Goal: Navigation & Orientation: Understand site structure

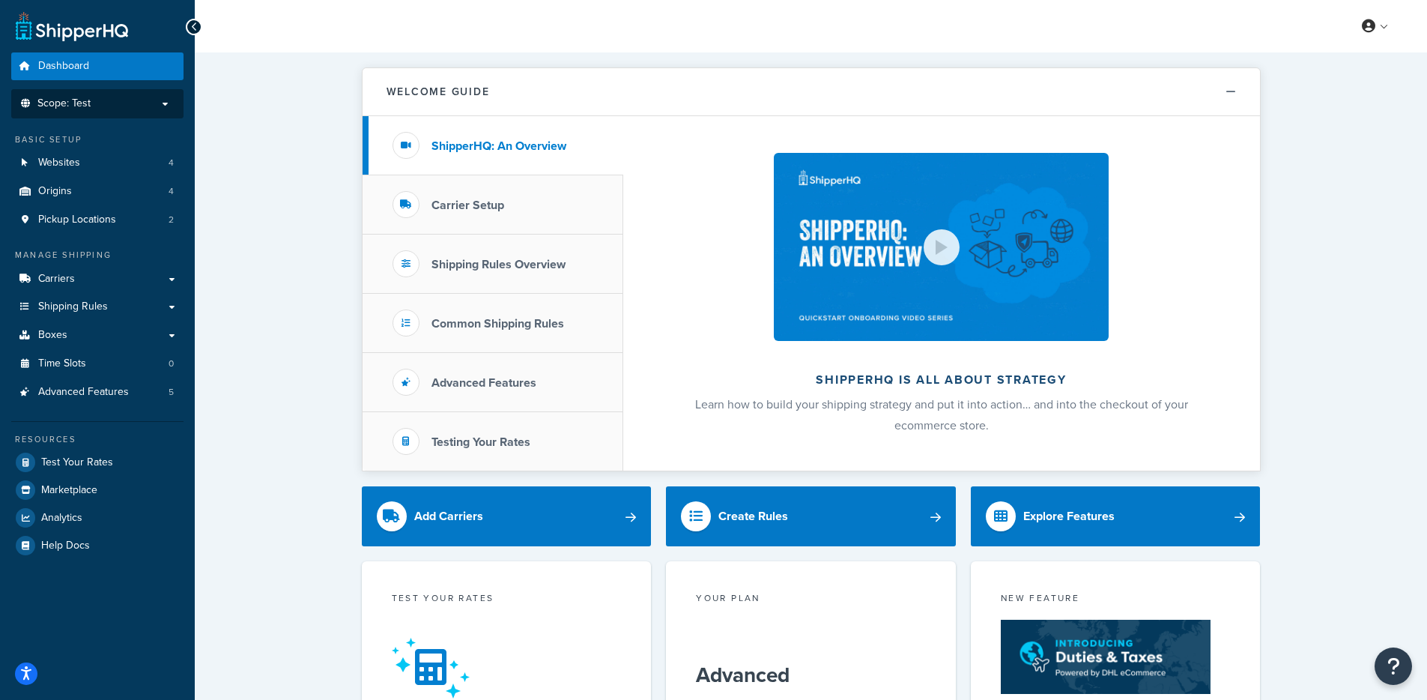
click at [103, 94] on li "Scope: Test" at bounding box center [97, 103] width 172 height 29
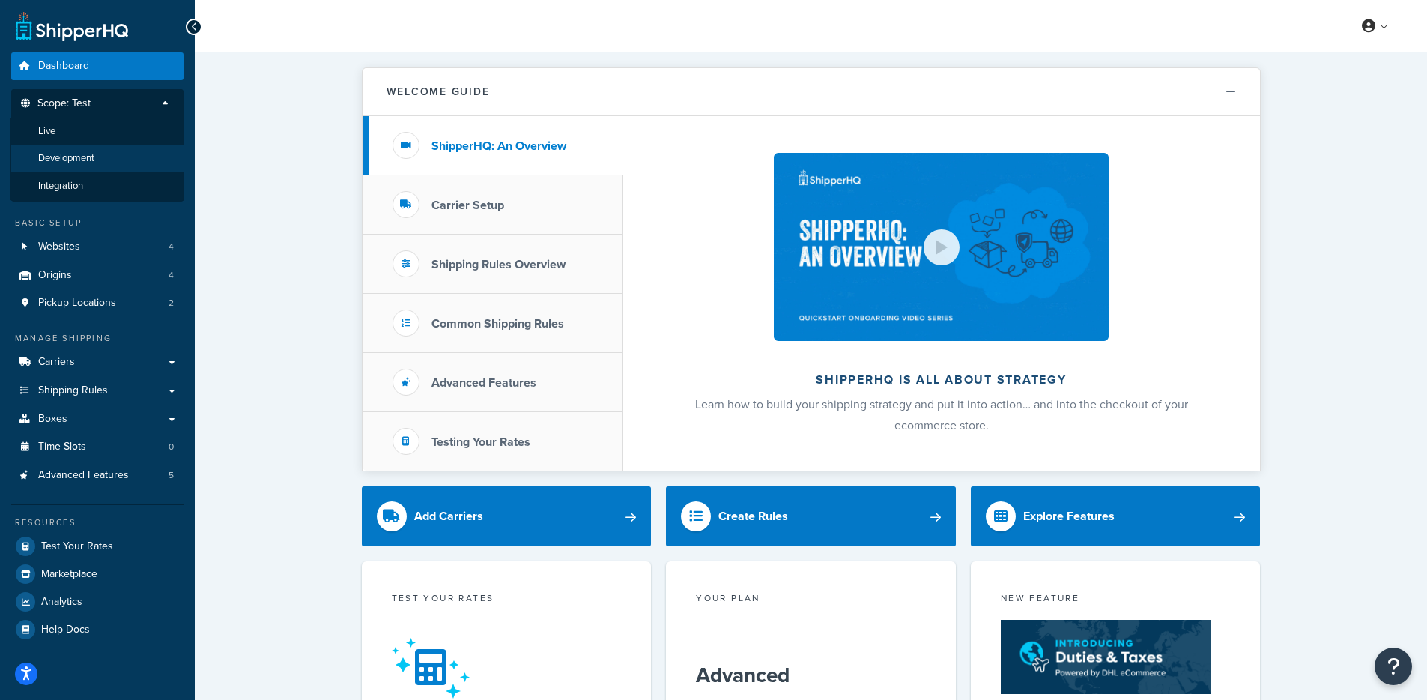
click at [89, 160] on span "Development" at bounding box center [66, 158] width 56 height 13
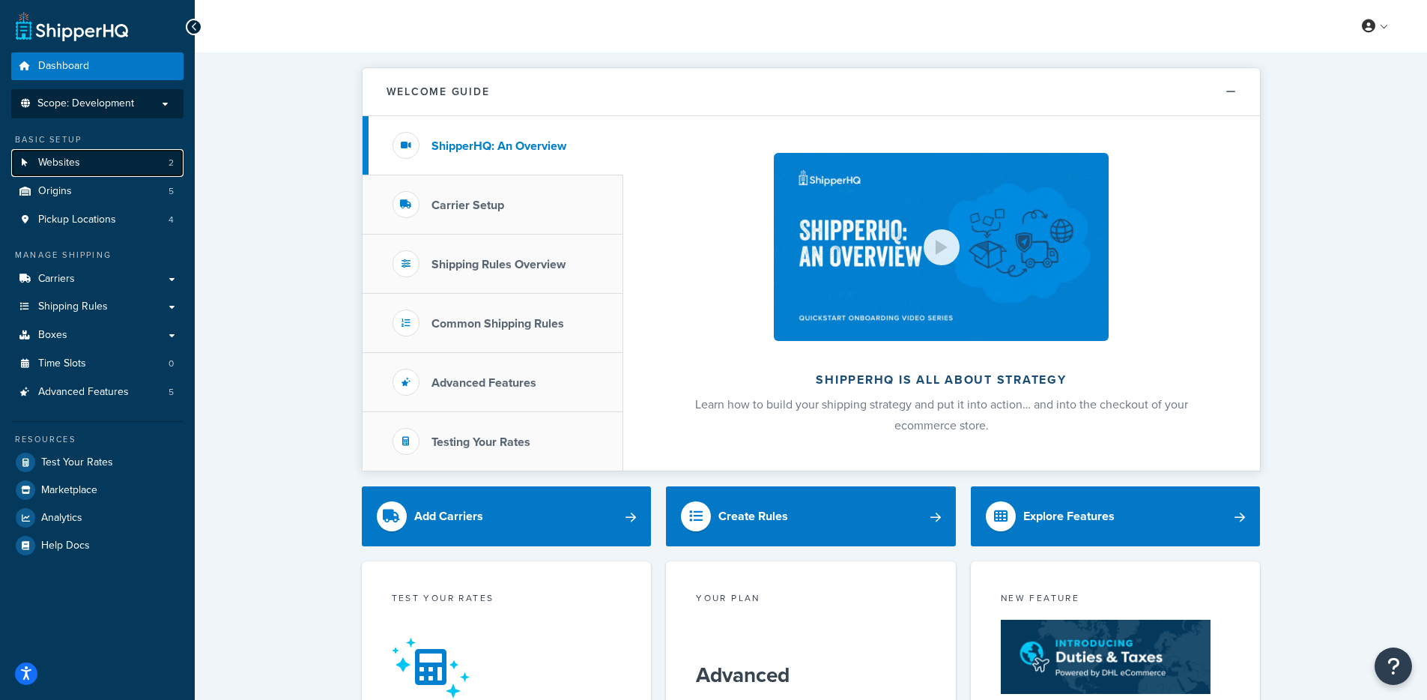
click at [91, 170] on link "Websites 2" at bounding box center [97, 163] width 172 height 28
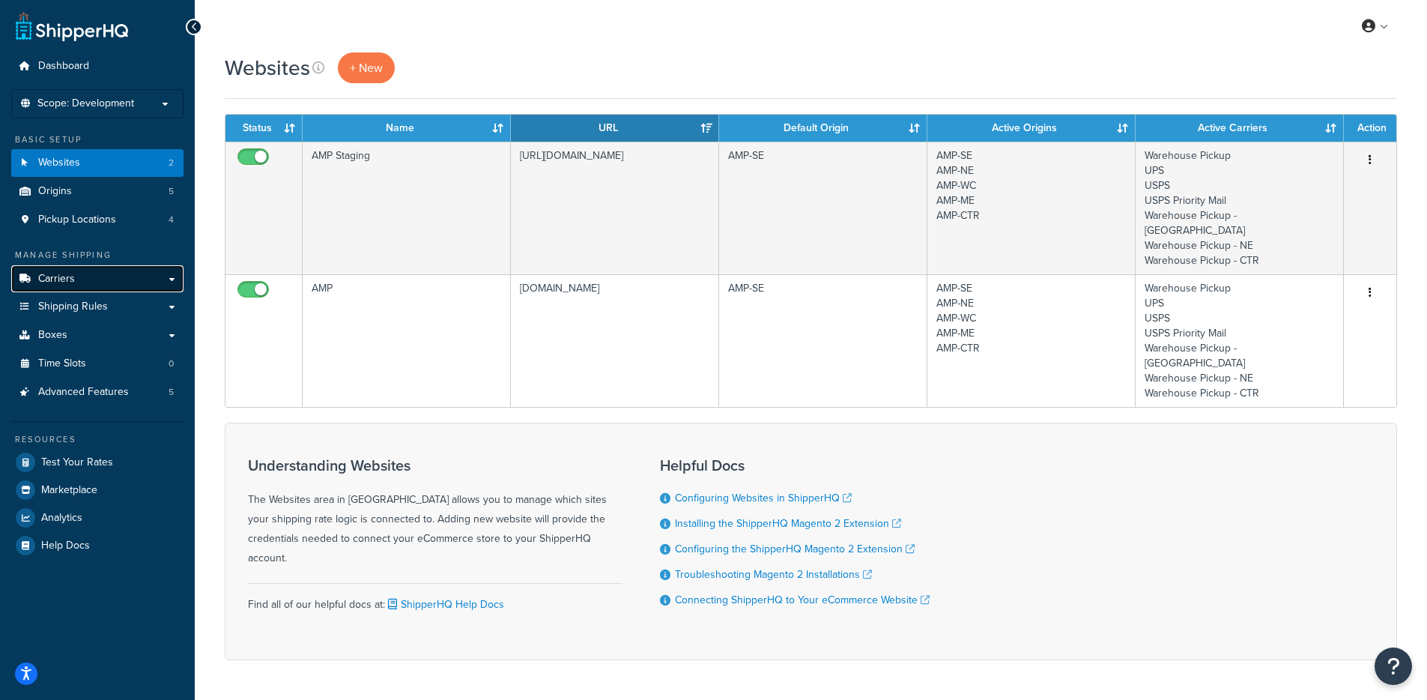
click at [89, 281] on link "Carriers" at bounding box center [97, 279] width 172 height 28
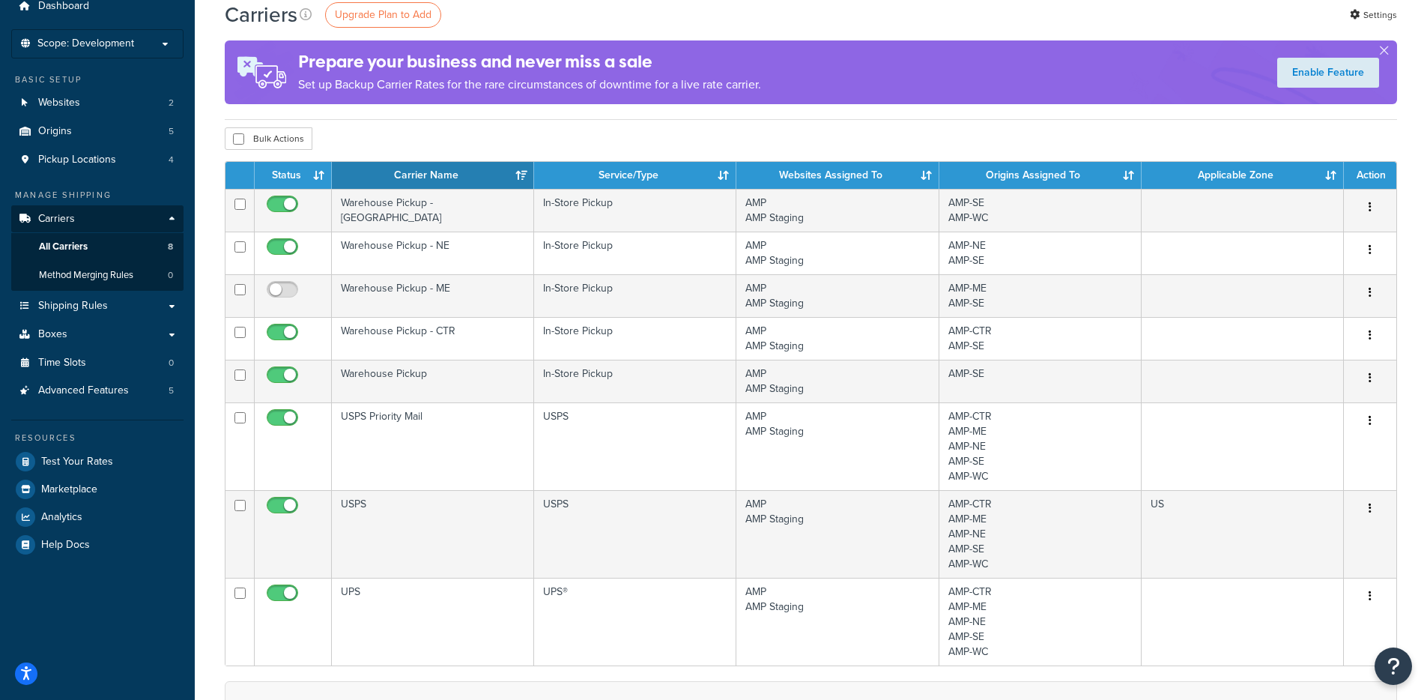
scroll to position [61, 0]
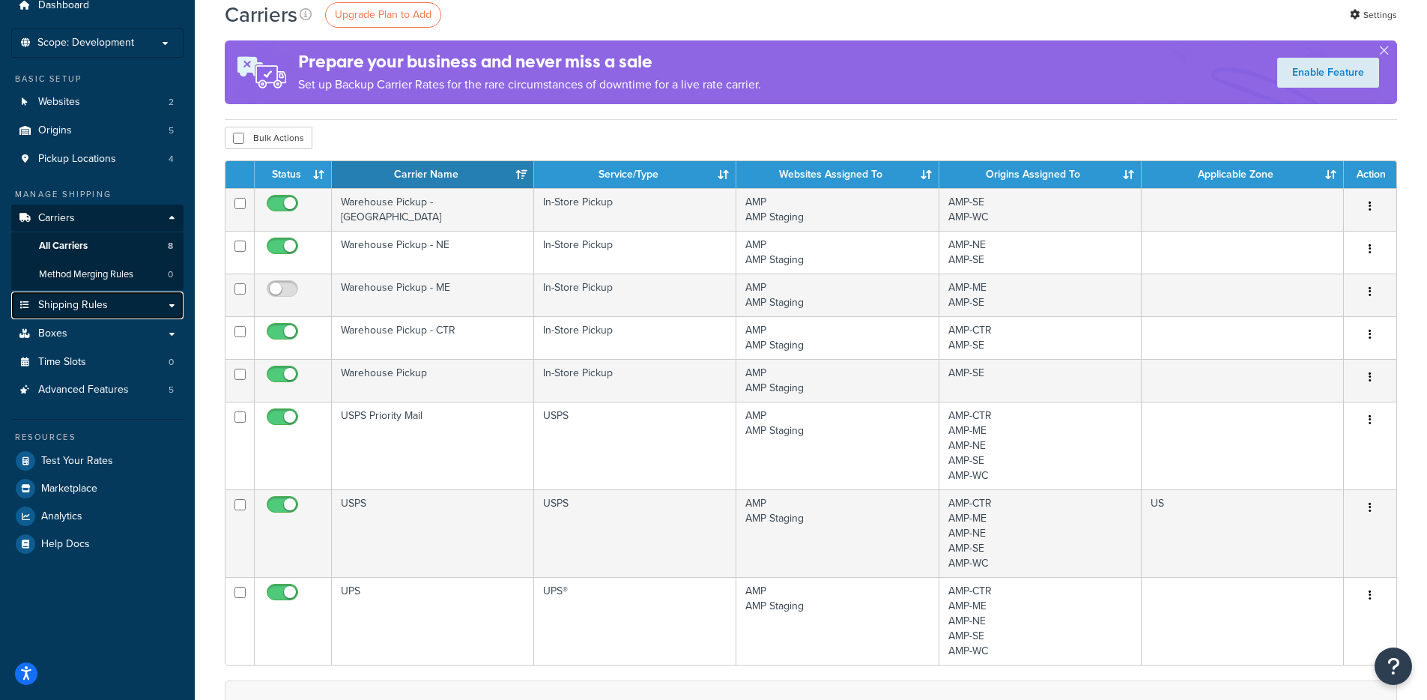
click at [103, 312] on link "Shipping Rules" at bounding box center [97, 305] width 172 height 28
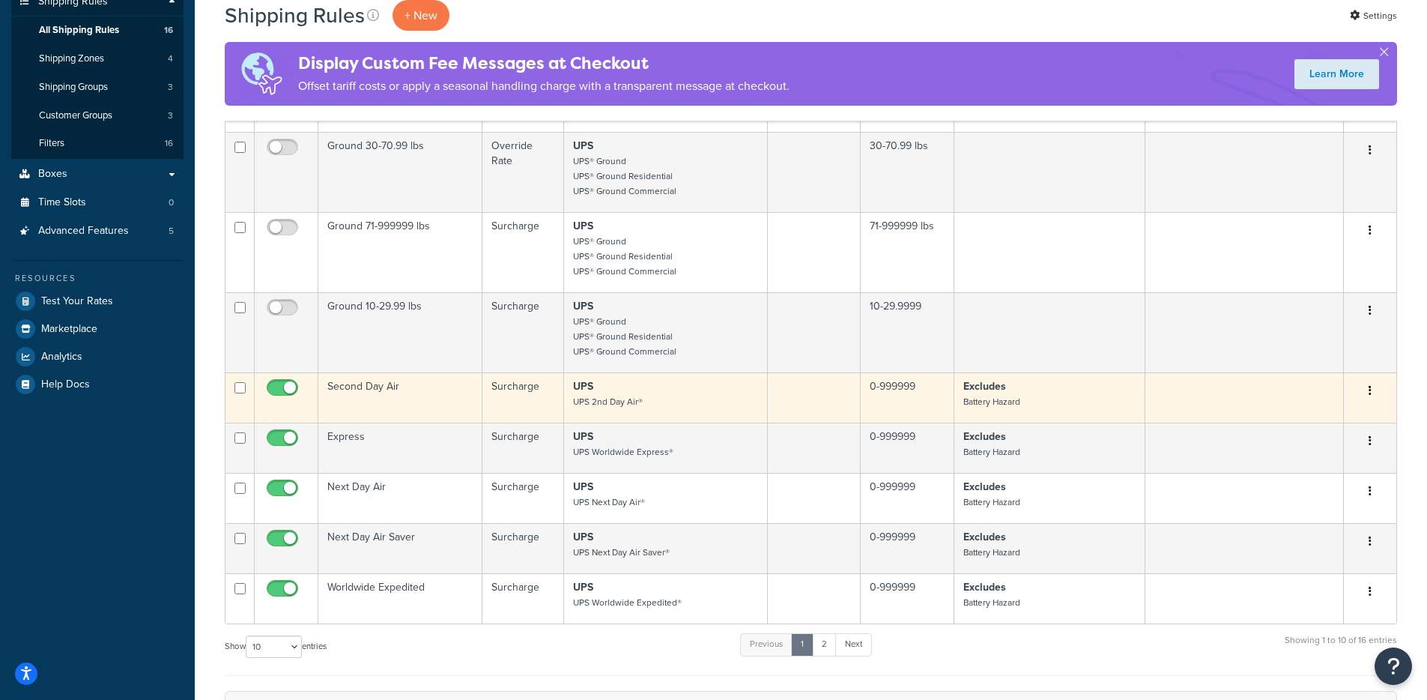
scroll to position [306, 0]
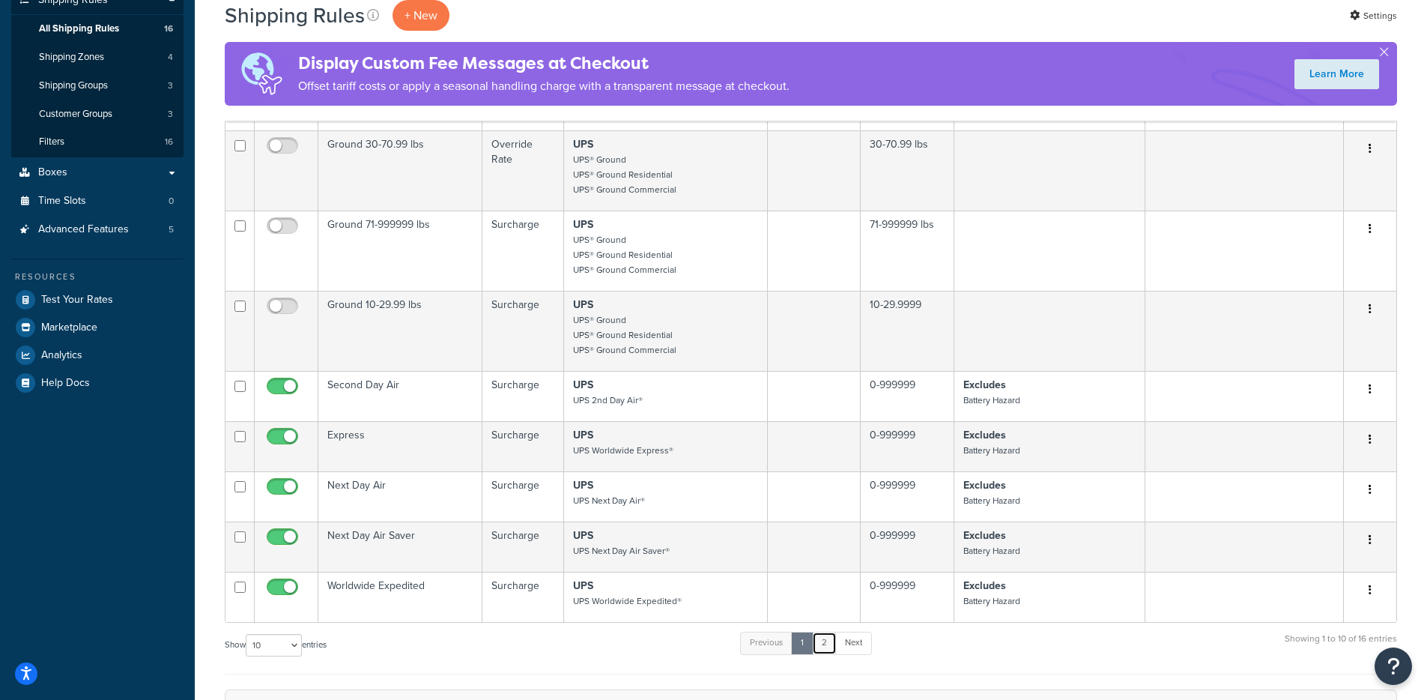
click at [826, 639] on link "2" at bounding box center [824, 643] width 25 height 22
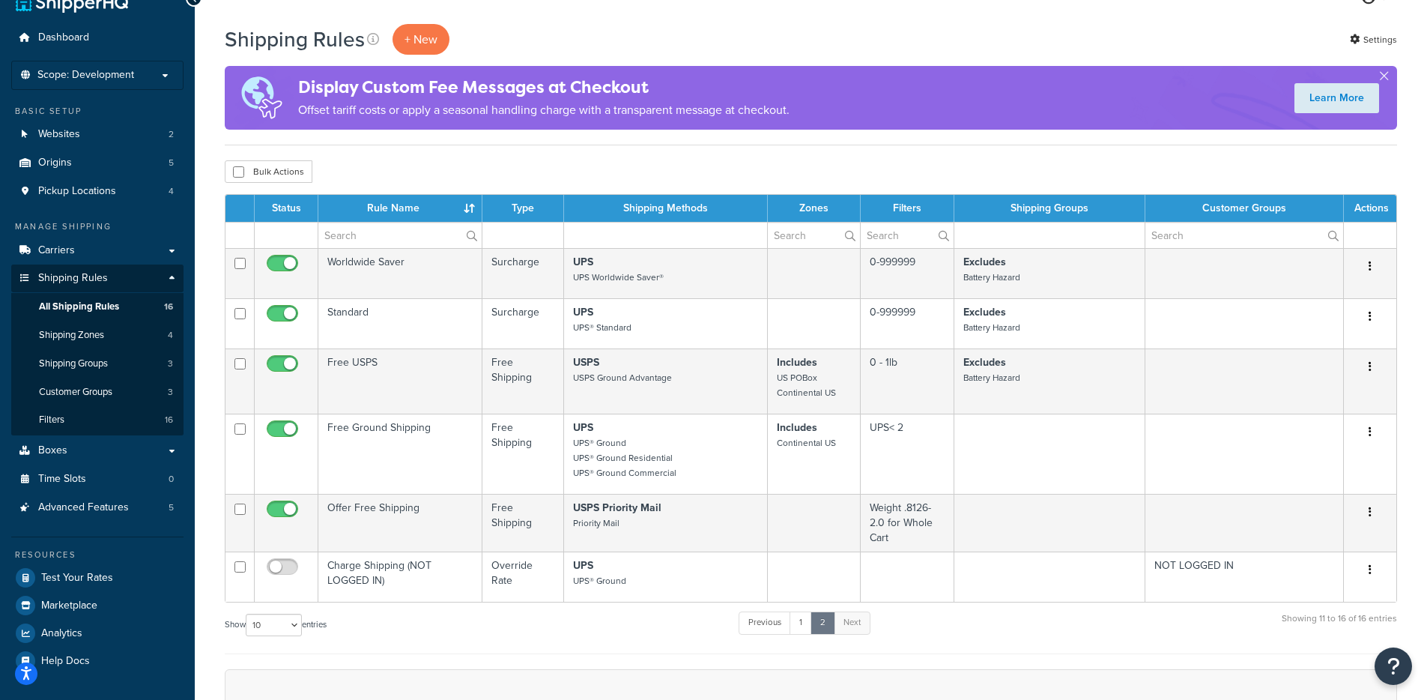
scroll to position [27, 0]
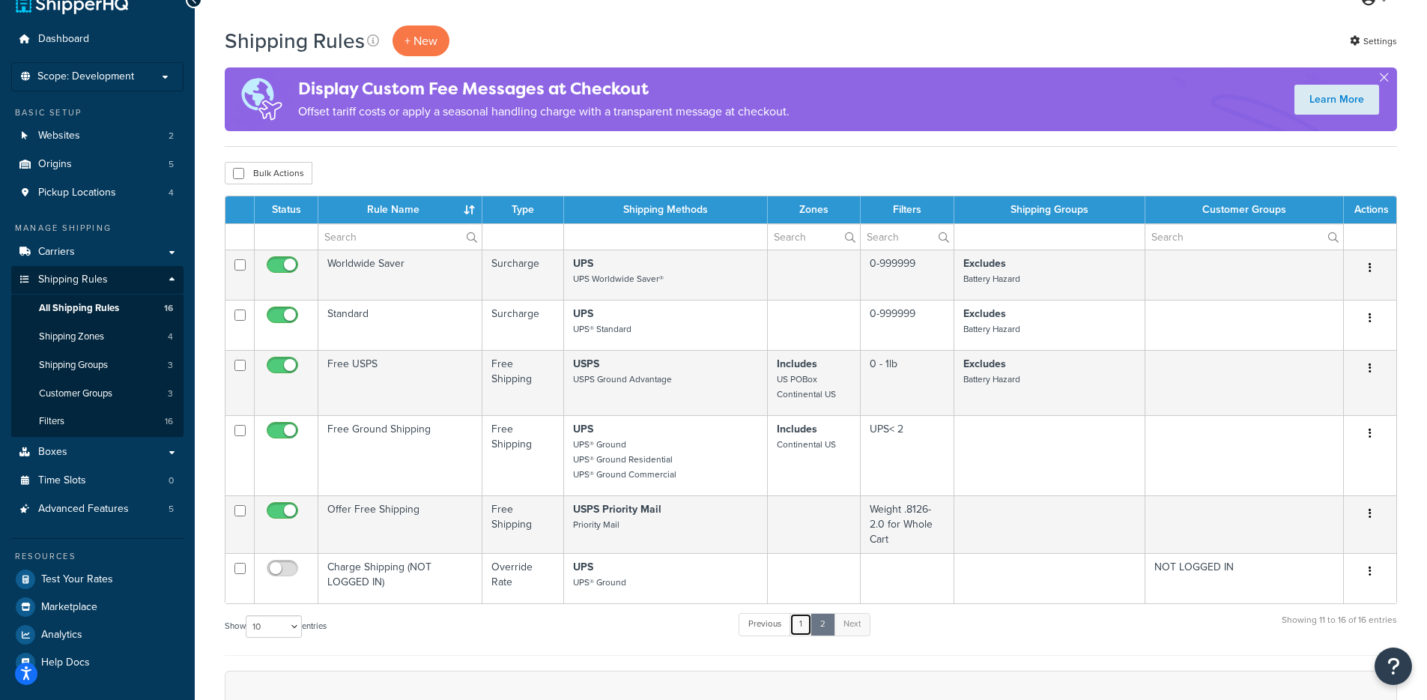
click at [803, 629] on link "1" at bounding box center [801, 624] width 22 height 22
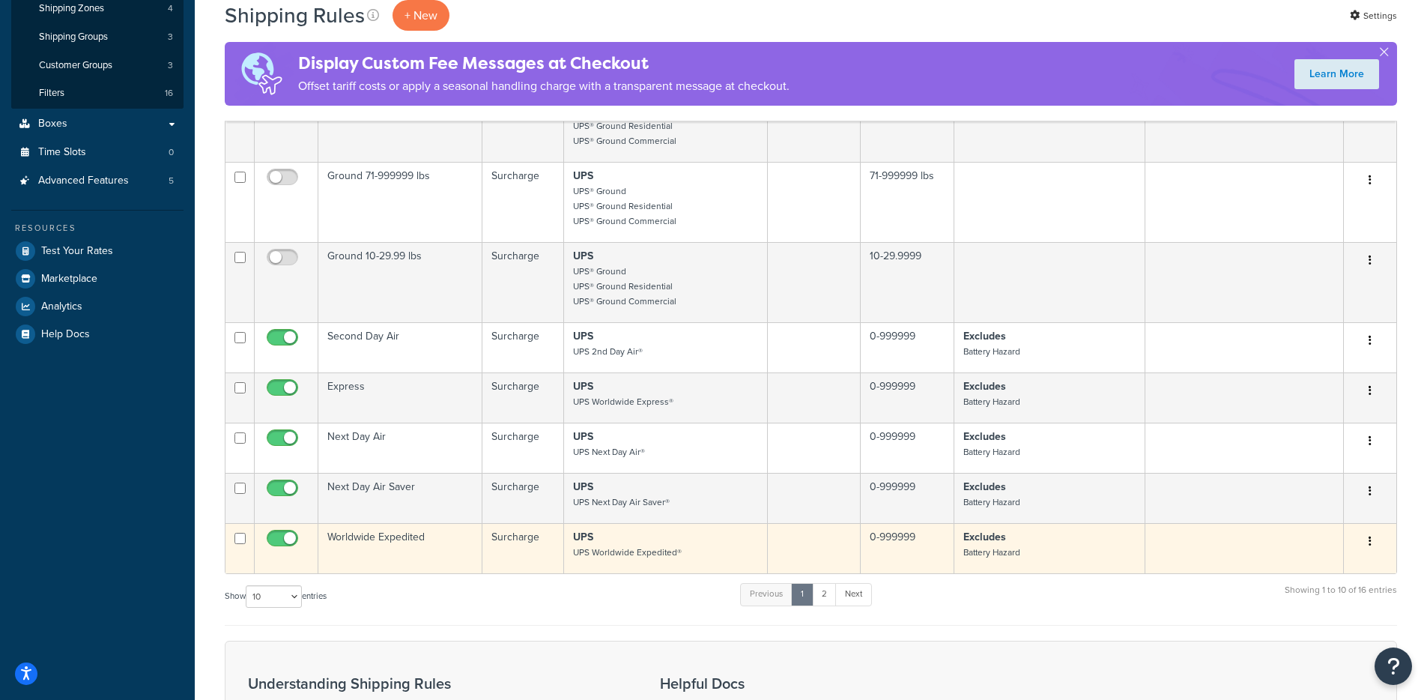
scroll to position [372, 0]
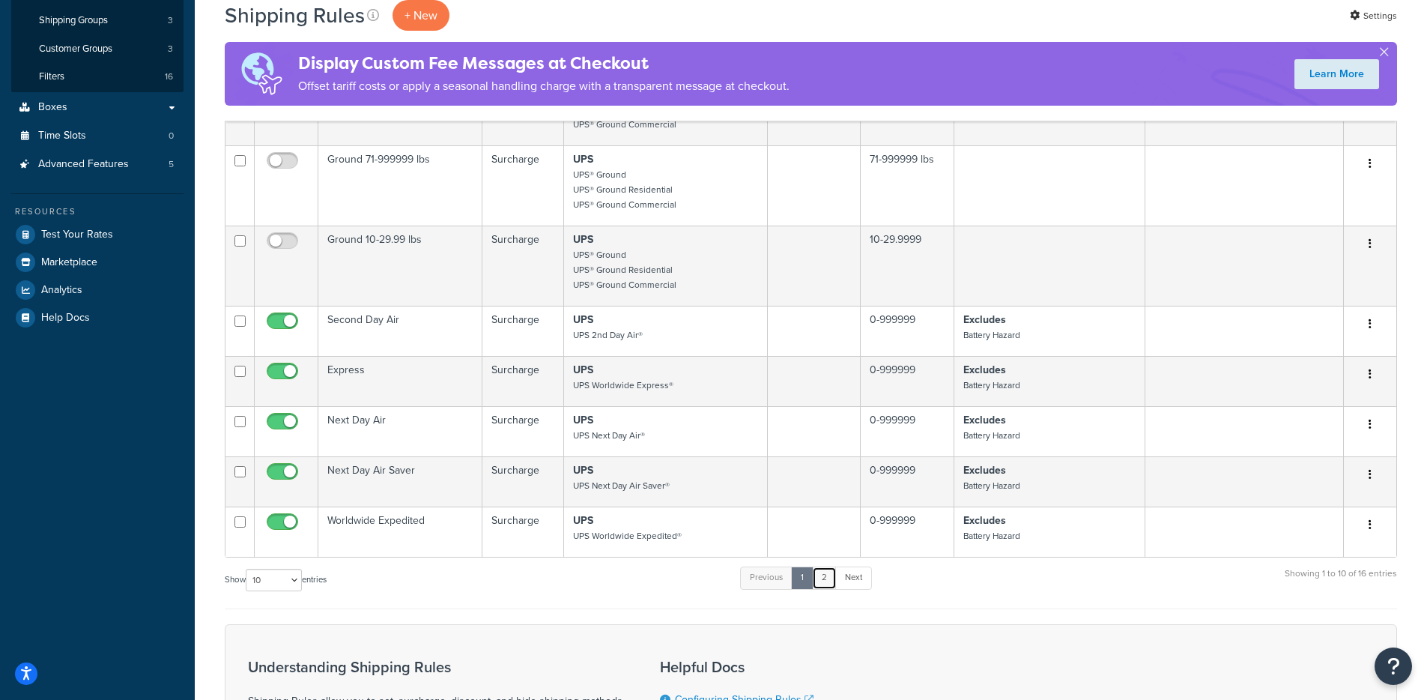
click at [822, 584] on link "2" at bounding box center [824, 577] width 25 height 22
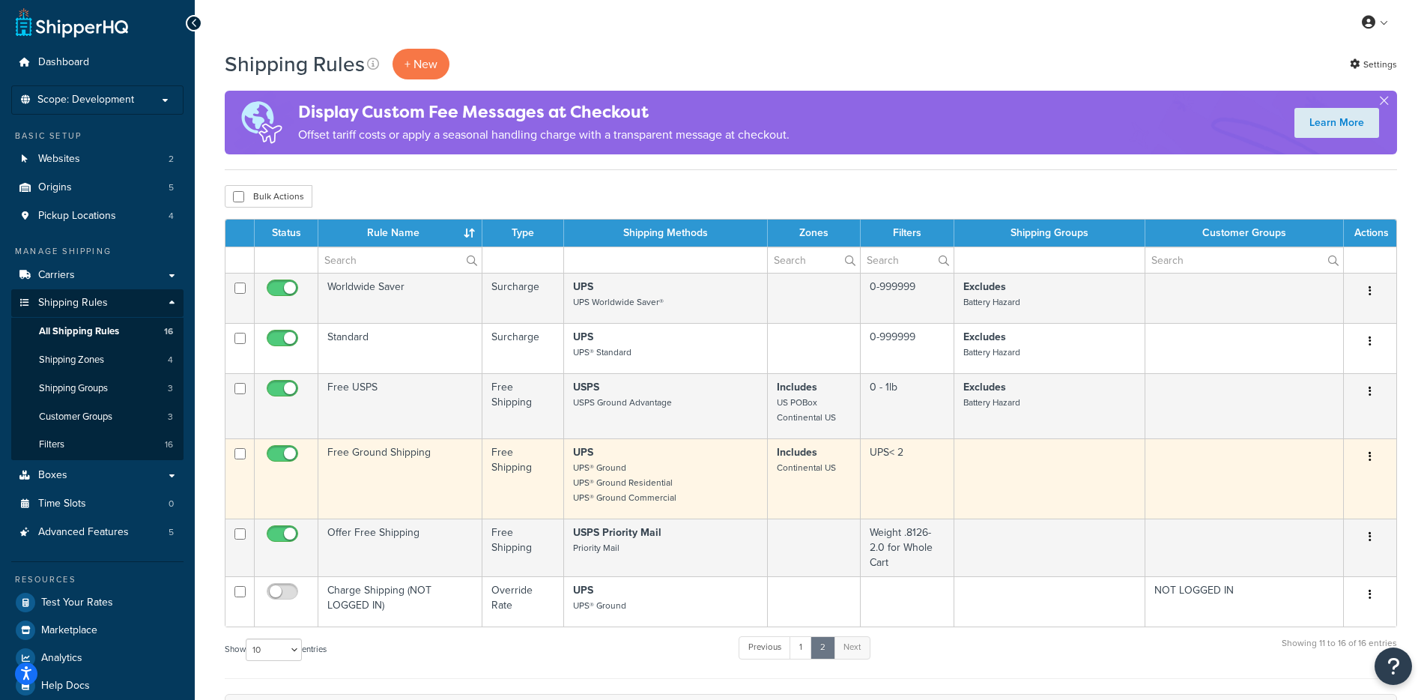
scroll to position [0, 0]
